Goal: Find specific page/section: Find specific page/section

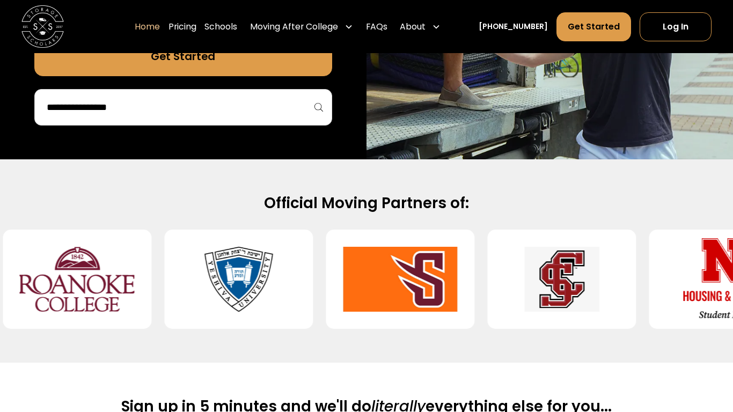
scroll to position [337, 0]
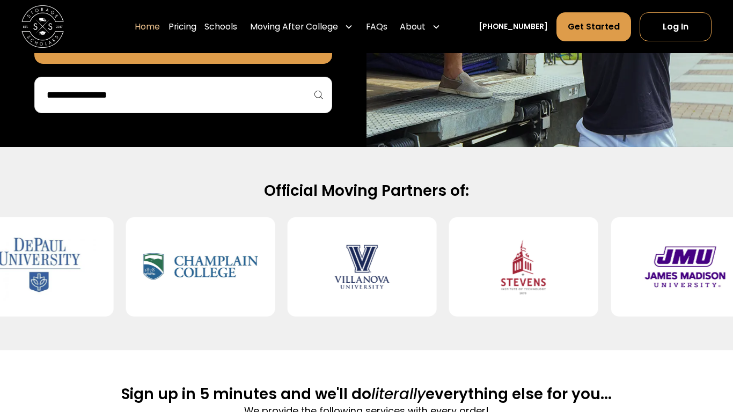
click at [628, 281] on img at bounding box center [685, 267] width 115 height 82
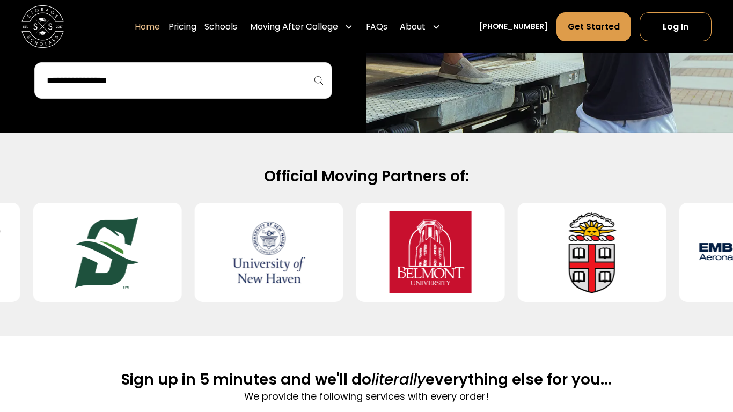
scroll to position [0, 0]
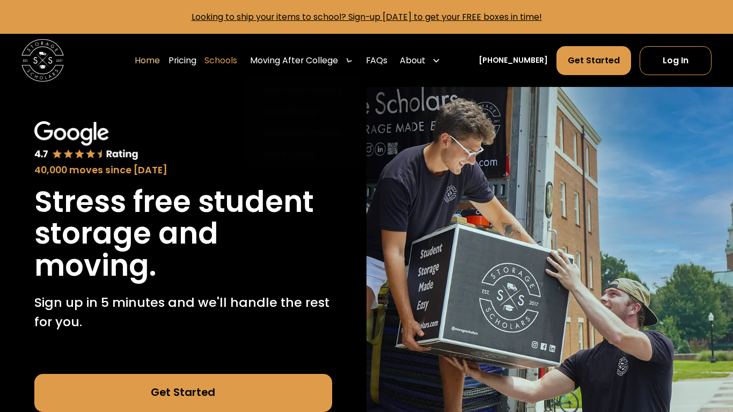
click at [227, 61] on link "Schools" at bounding box center [221, 61] width 33 height 30
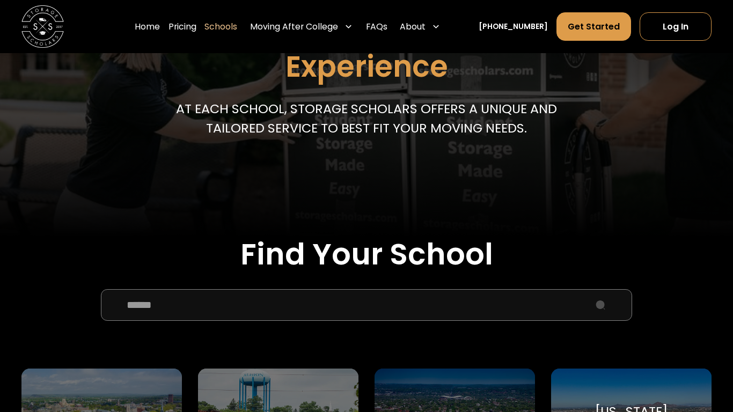
scroll to position [173, 0]
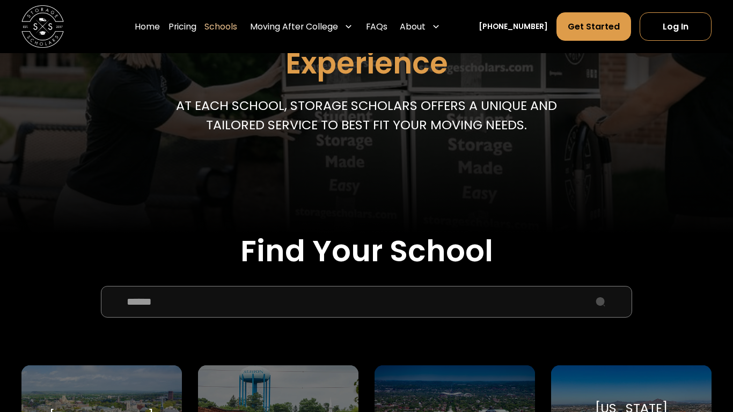
click at [272, 300] on input "School Select Form" at bounding box center [367, 302] width 532 height 32
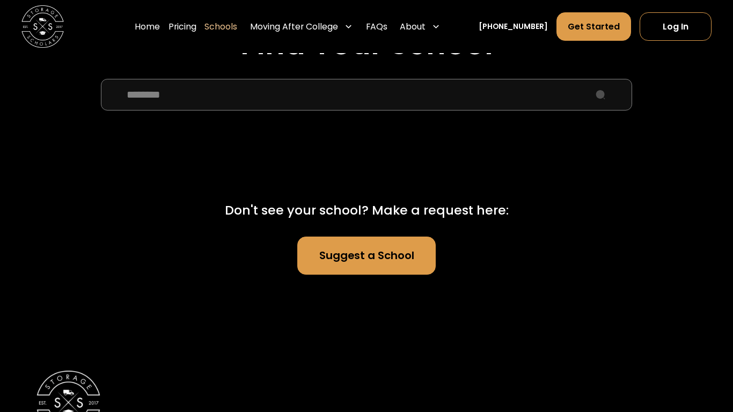
scroll to position [375, 0]
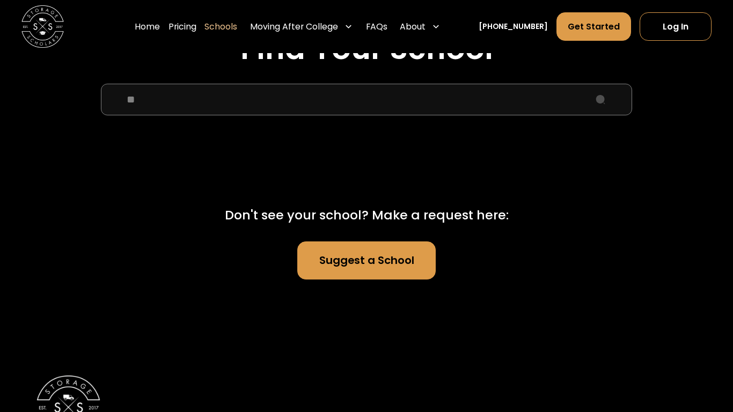
type input "*"
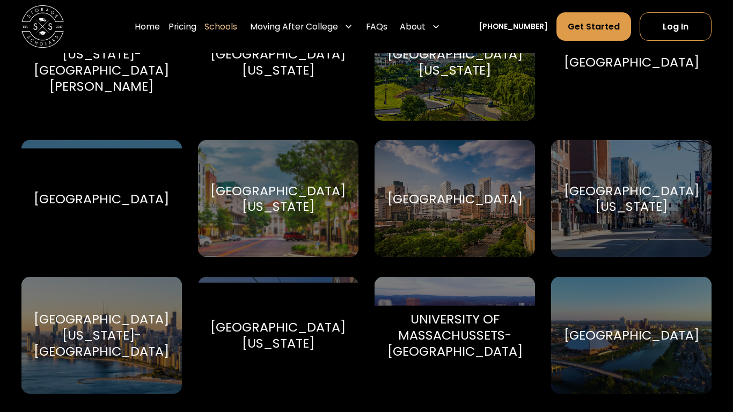
scroll to position [5177, 0]
